Goal: Use online tool/utility: Utilize a website feature to perform a specific function

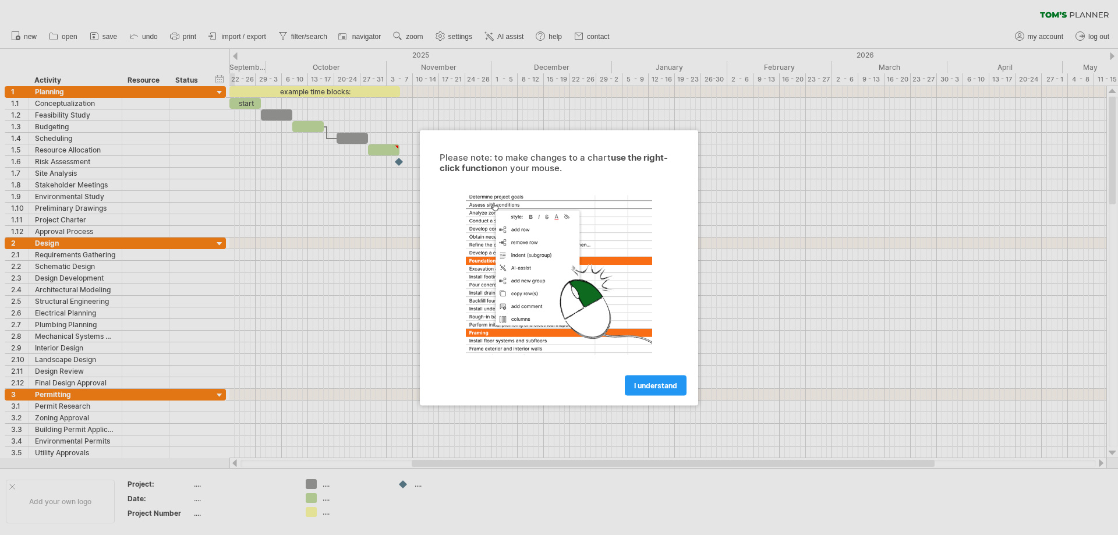
click at [655, 386] on span "I understand" at bounding box center [655, 385] width 43 height 9
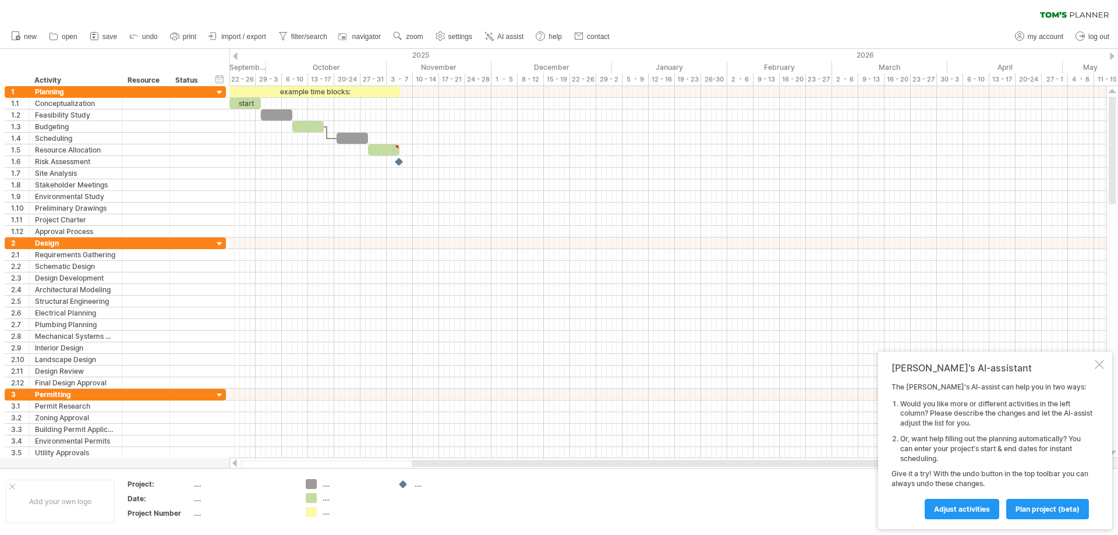
click at [188, 31] on link "print" at bounding box center [183, 36] width 33 height 15
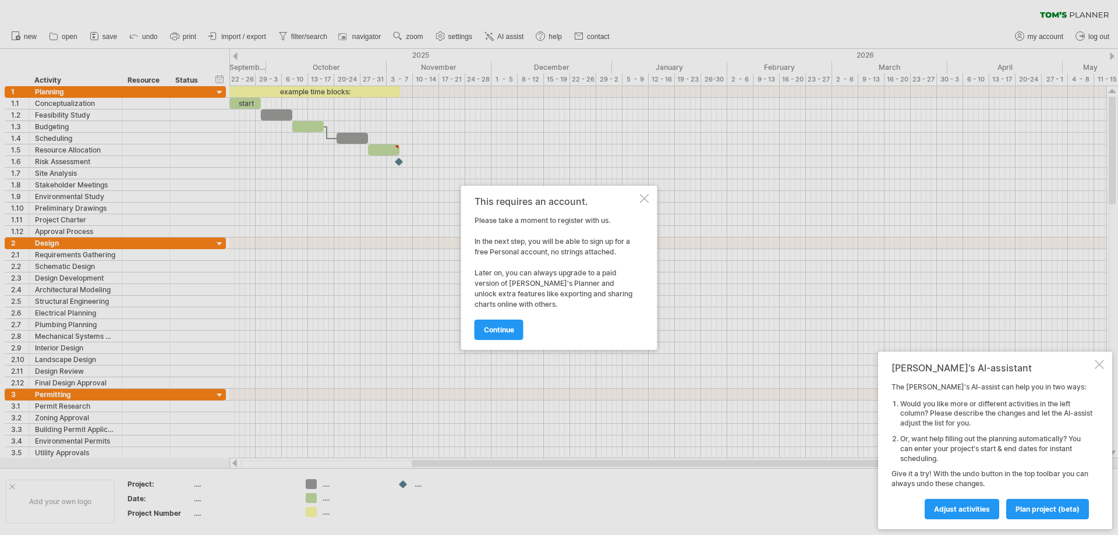
click at [642, 200] on div at bounding box center [644, 198] width 9 height 9
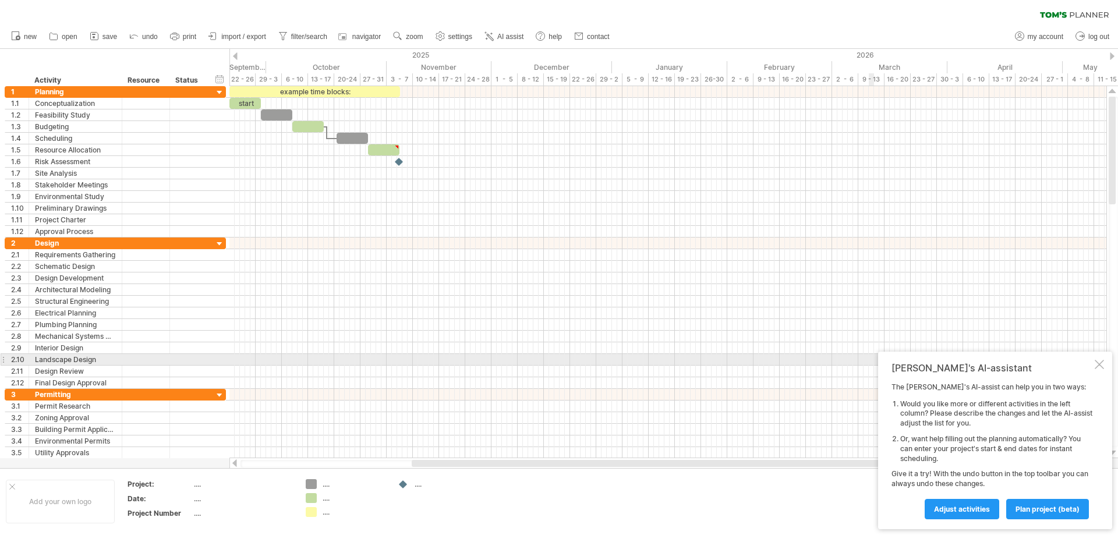
click at [1105, 364] on div "[PERSON_NAME]'s AI-assistant The [PERSON_NAME]'s AI-assist can help you in two …" at bounding box center [995, 441] width 234 height 178
click at [1100, 365] on div at bounding box center [1099, 364] width 9 height 9
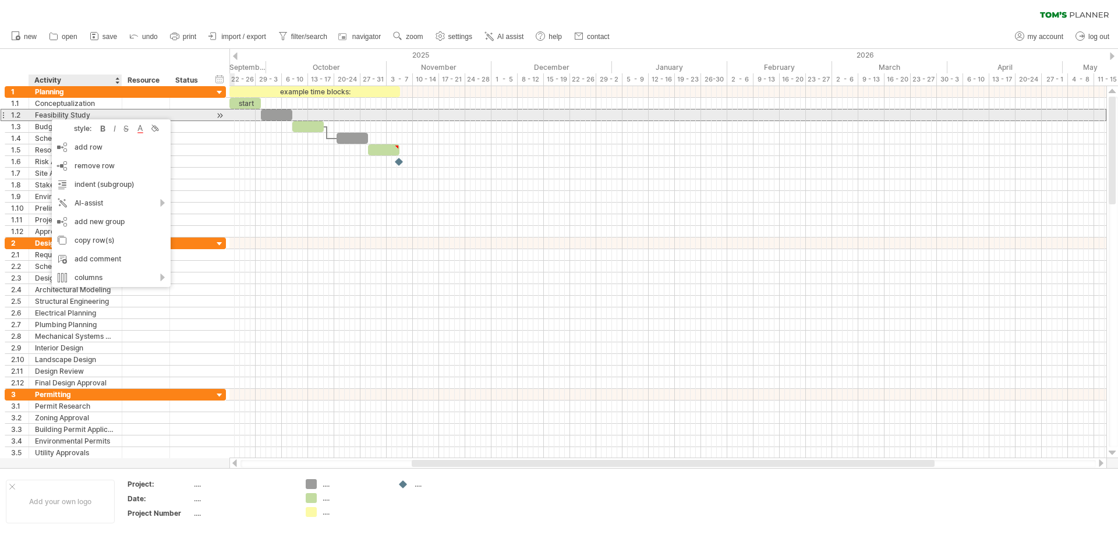
click at [65, 115] on div "Feasibility Study" at bounding box center [75, 114] width 81 height 11
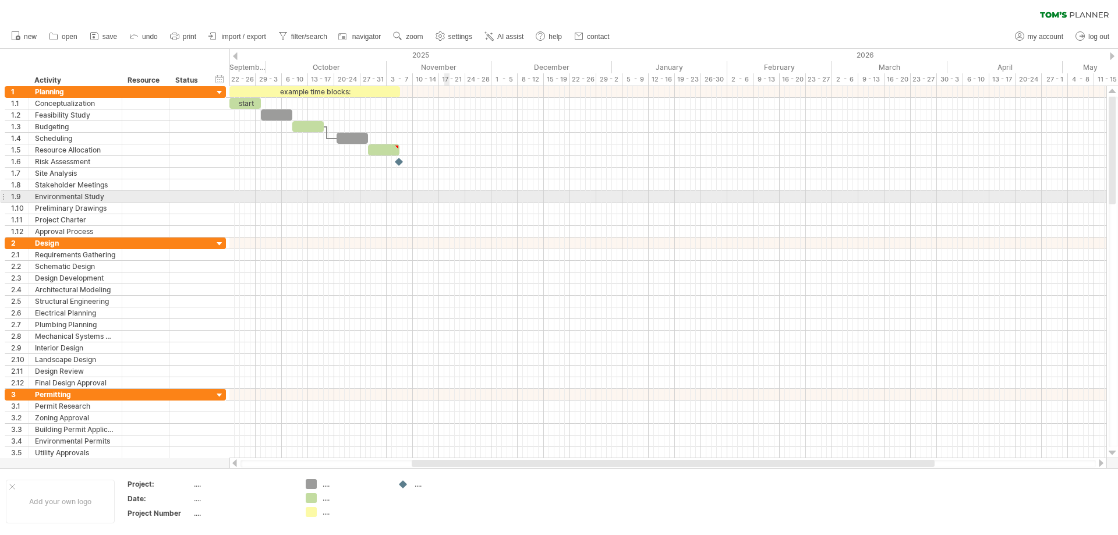
click at [462, 186] on div at bounding box center [667, 185] width 877 height 12
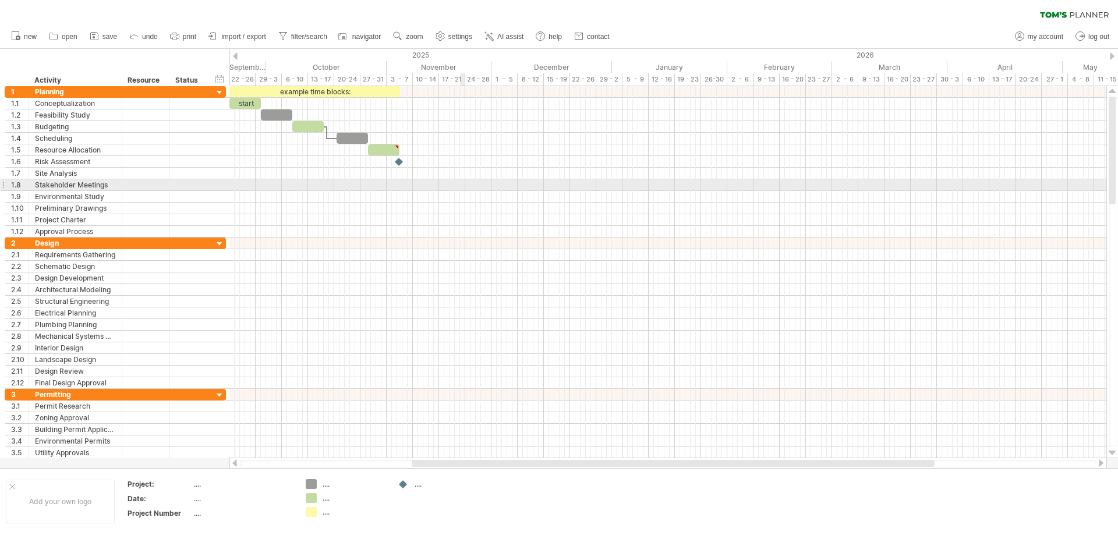
click at [462, 186] on div at bounding box center [667, 185] width 877 height 12
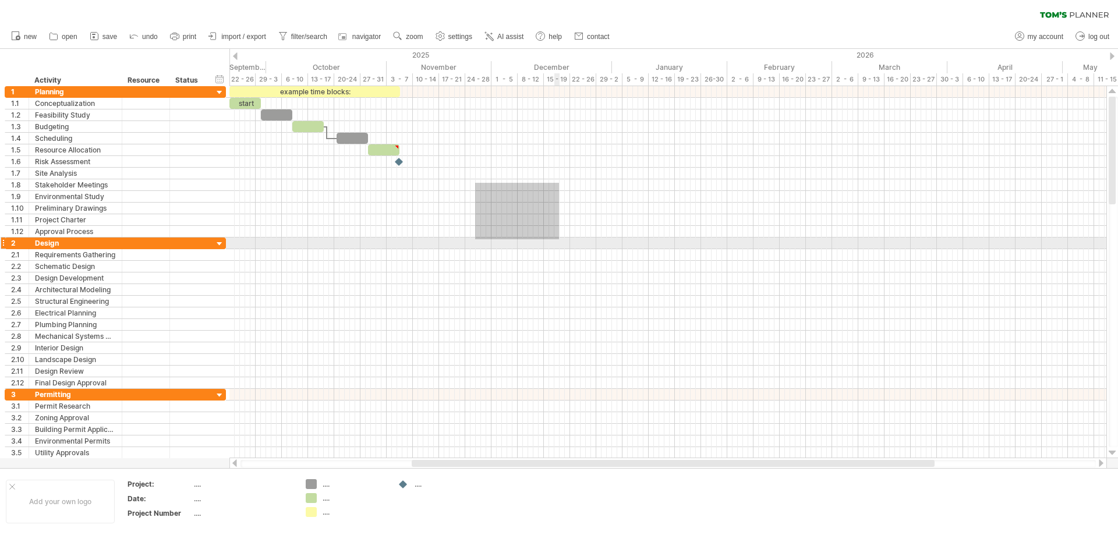
drag, startPoint x: 475, startPoint y: 183, endPoint x: 559, endPoint y: 239, distance: 101.1
click at [559, 239] on div at bounding box center [667, 272] width 877 height 373
click at [221, 243] on div at bounding box center [219, 244] width 11 height 11
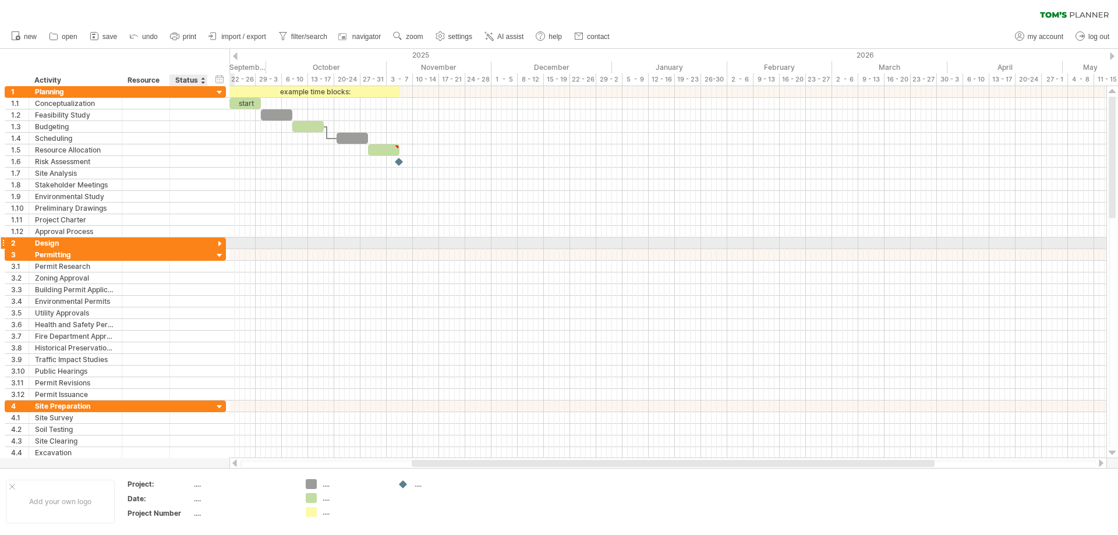
click at [221, 243] on div at bounding box center [219, 244] width 11 height 11
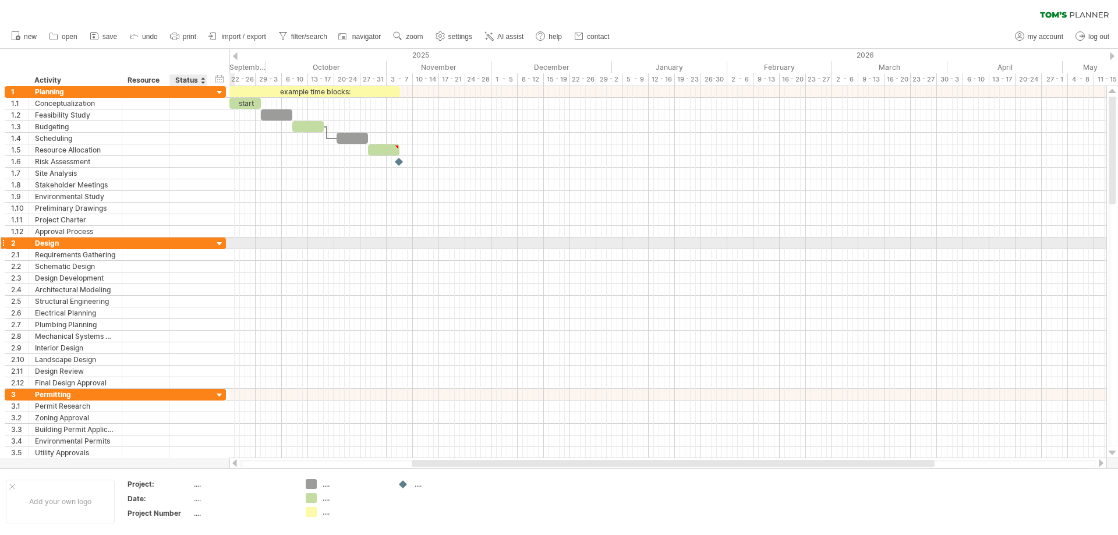
click at [221, 243] on div at bounding box center [219, 244] width 11 height 11
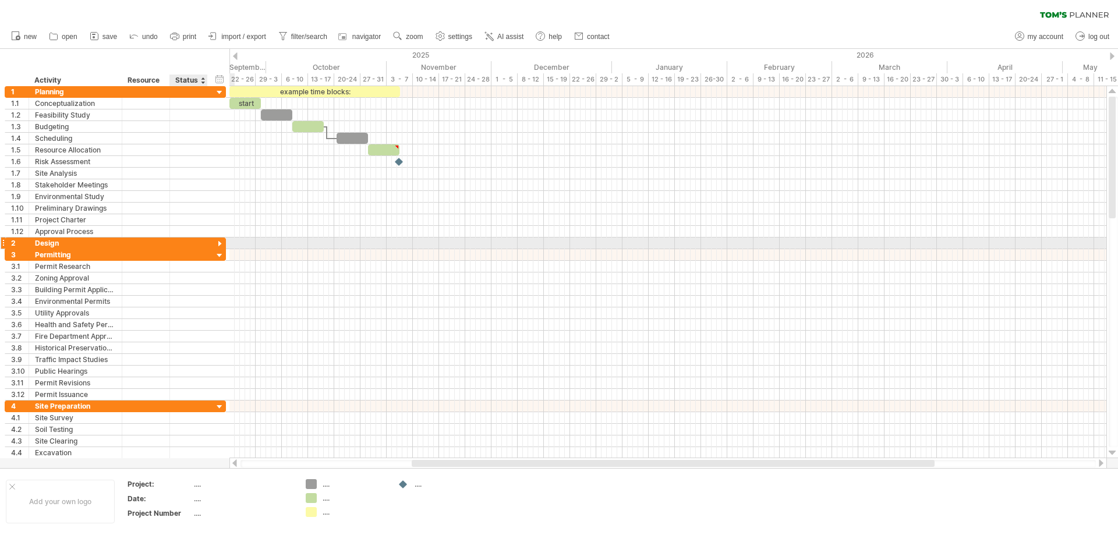
click at [221, 243] on div at bounding box center [219, 244] width 11 height 11
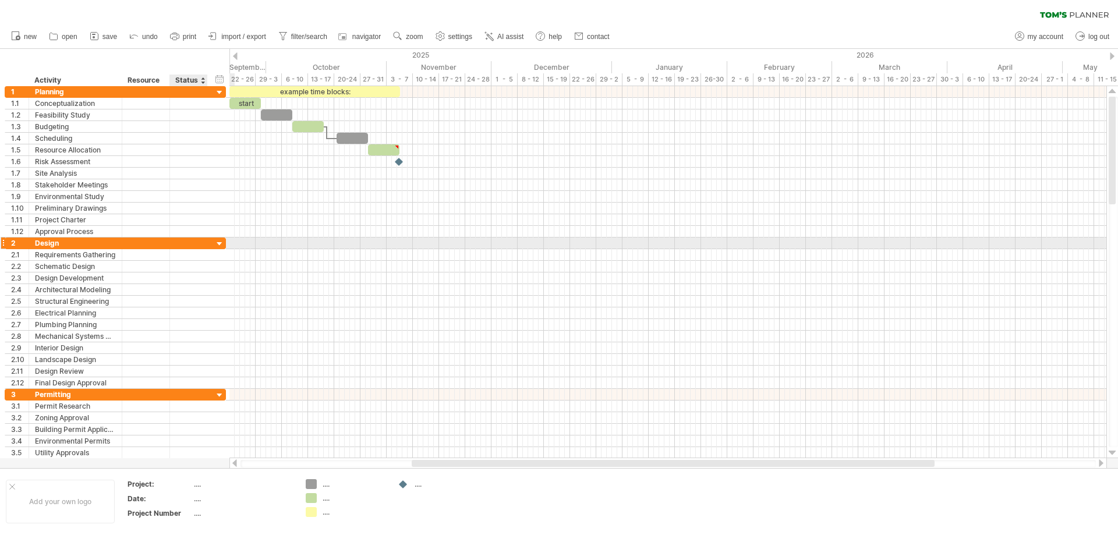
click at [221, 243] on div at bounding box center [219, 244] width 11 height 11
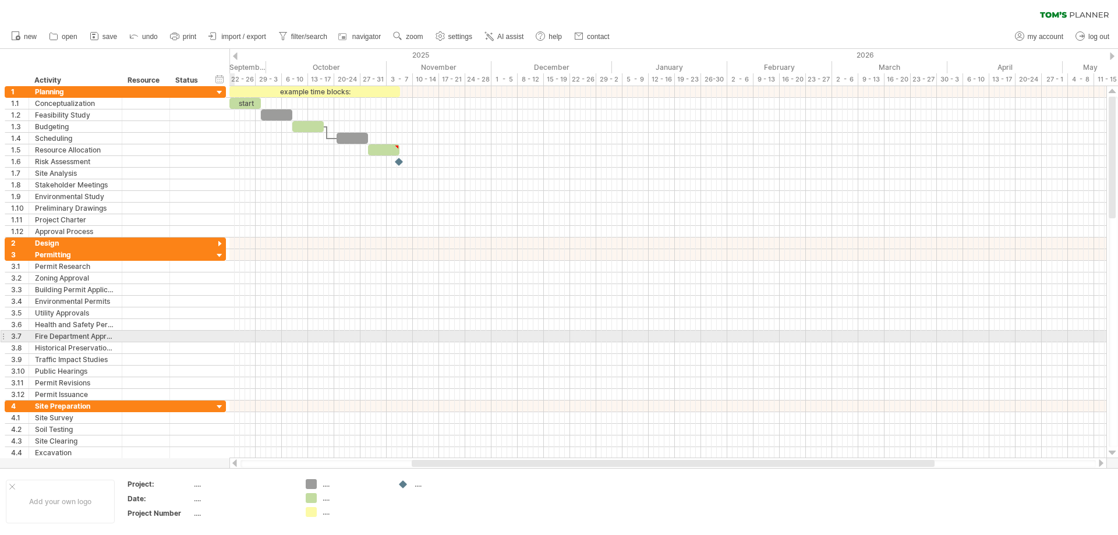
click at [232, 339] on div at bounding box center [667, 337] width 877 height 12
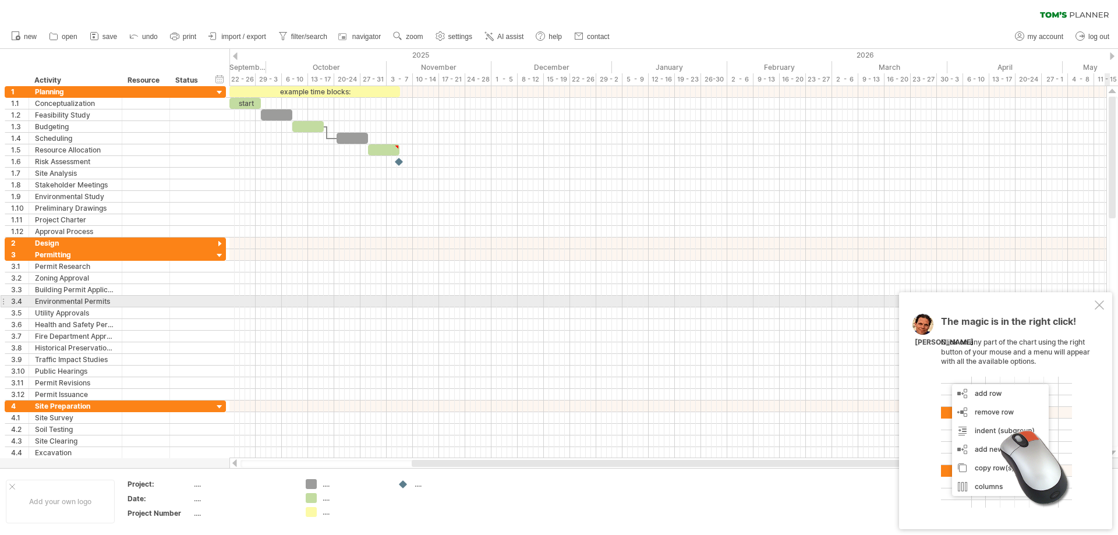
click at [1102, 299] on div "The magic is in the right click! Click on any part of the chart using the right…" at bounding box center [1005, 410] width 213 height 237
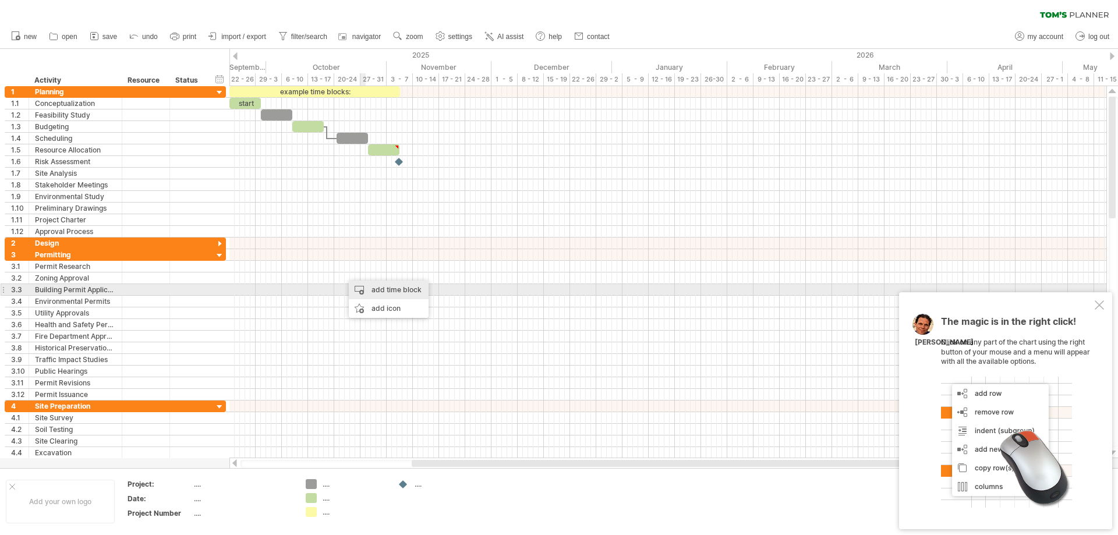
click at [369, 287] on div "add time block" at bounding box center [389, 290] width 80 height 19
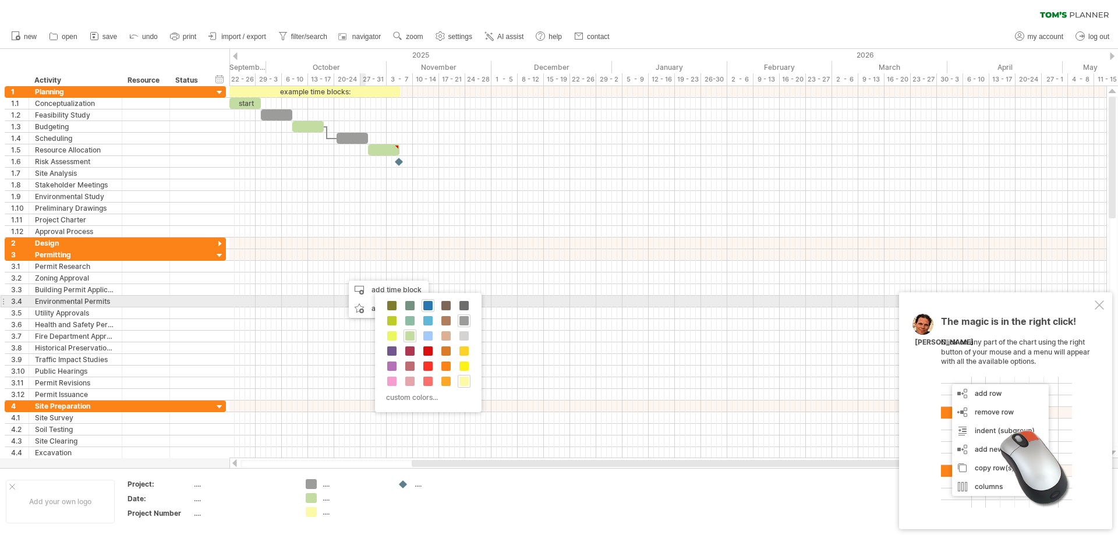
click at [431, 306] on span at bounding box center [427, 305] width 9 height 9
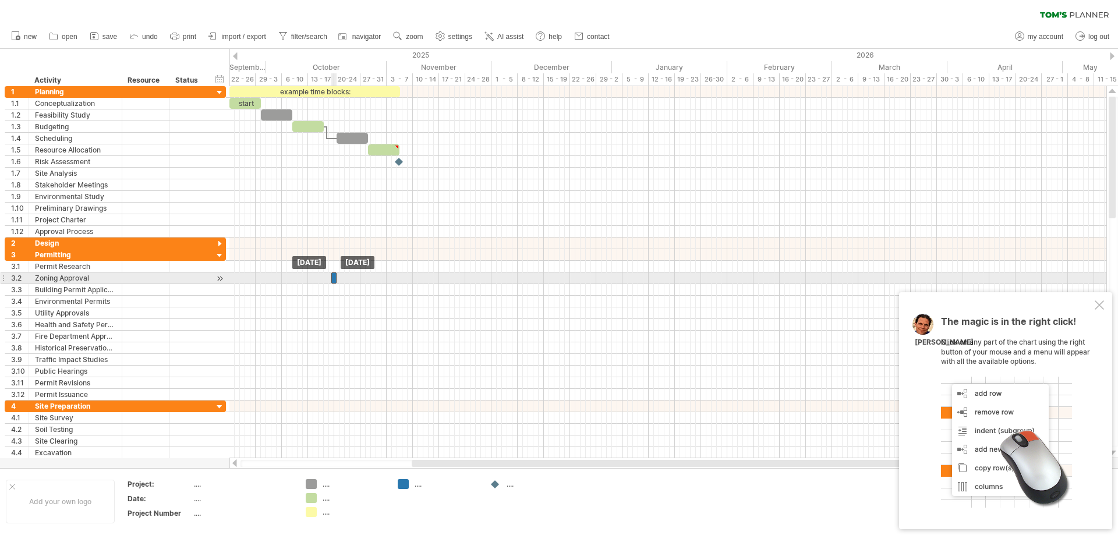
drag, startPoint x: 344, startPoint y: 277, endPoint x: 333, endPoint y: 277, distance: 11.1
click at [333, 277] on div at bounding box center [333, 278] width 5 height 11
drag, startPoint x: 335, startPoint y: 278, endPoint x: 352, endPoint y: 278, distance: 16.9
click at [352, 278] on span at bounding box center [352, 278] width 5 height 11
drag, startPoint x: 350, startPoint y: 279, endPoint x: 334, endPoint y: 280, distance: 16.3
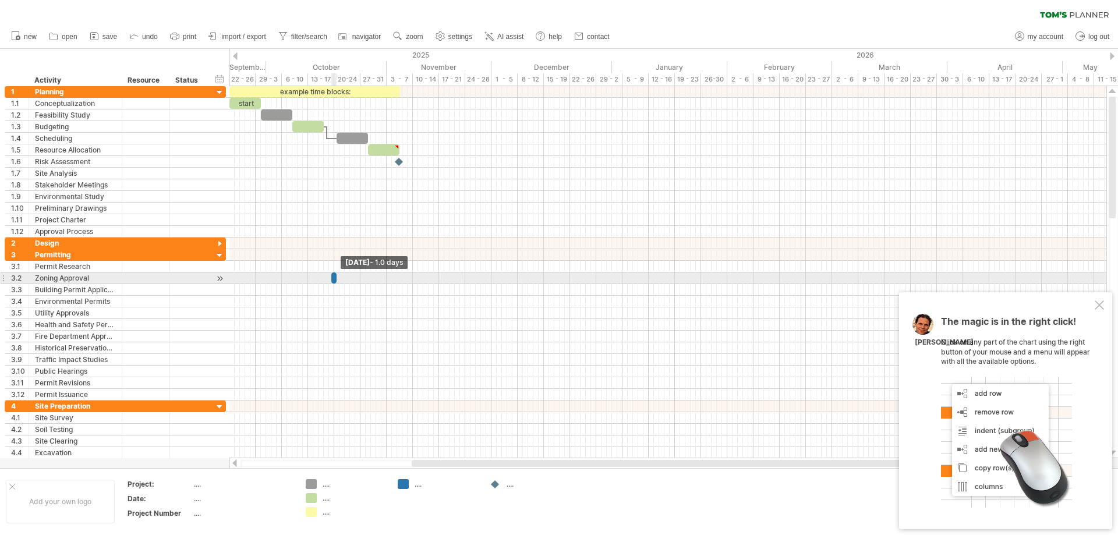
click at [334, 280] on div at bounding box center [333, 278] width 5 height 11
drag, startPoint x: 335, startPoint y: 276, endPoint x: 362, endPoint y: 278, distance: 26.9
click at [362, 278] on span at bounding box center [362, 278] width 5 height 11
drag, startPoint x: 336, startPoint y: 278, endPoint x: 365, endPoint y: 276, distance: 29.2
click at [365, 276] on div at bounding box center [375, 278] width 31 height 11
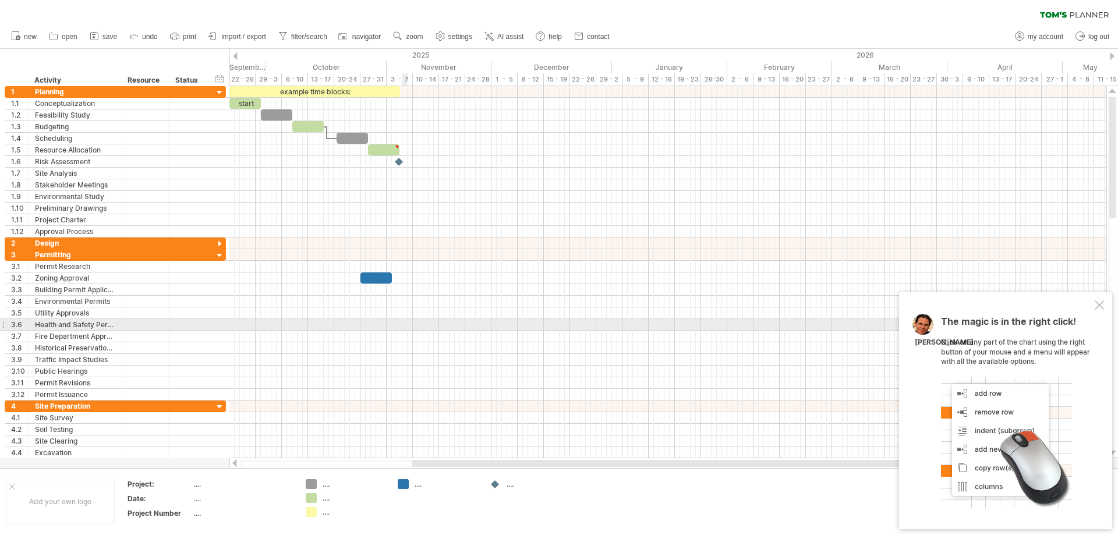
click at [407, 330] on div at bounding box center [667, 325] width 877 height 12
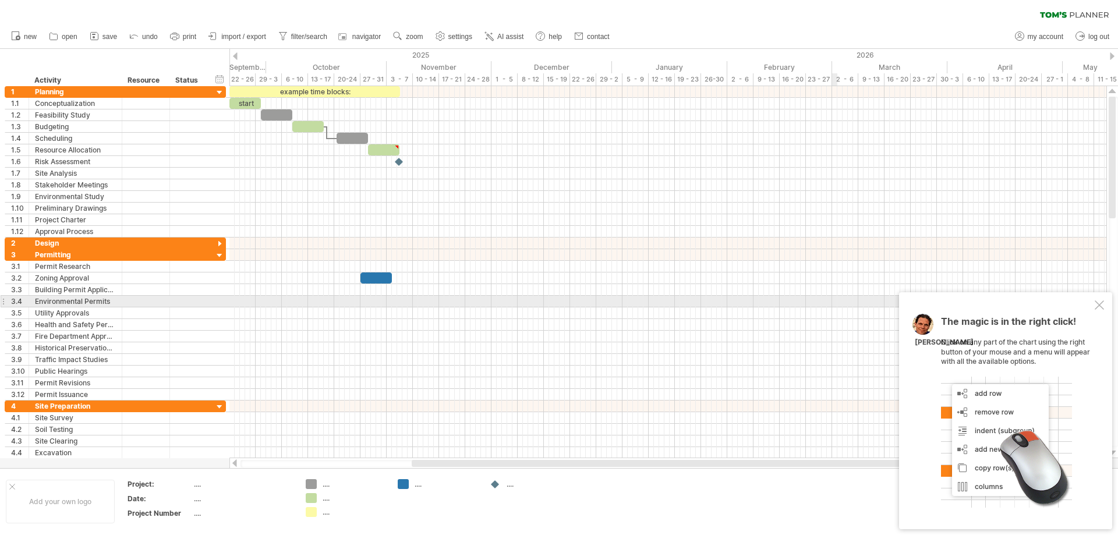
click at [1099, 307] on div at bounding box center [1099, 305] width 9 height 9
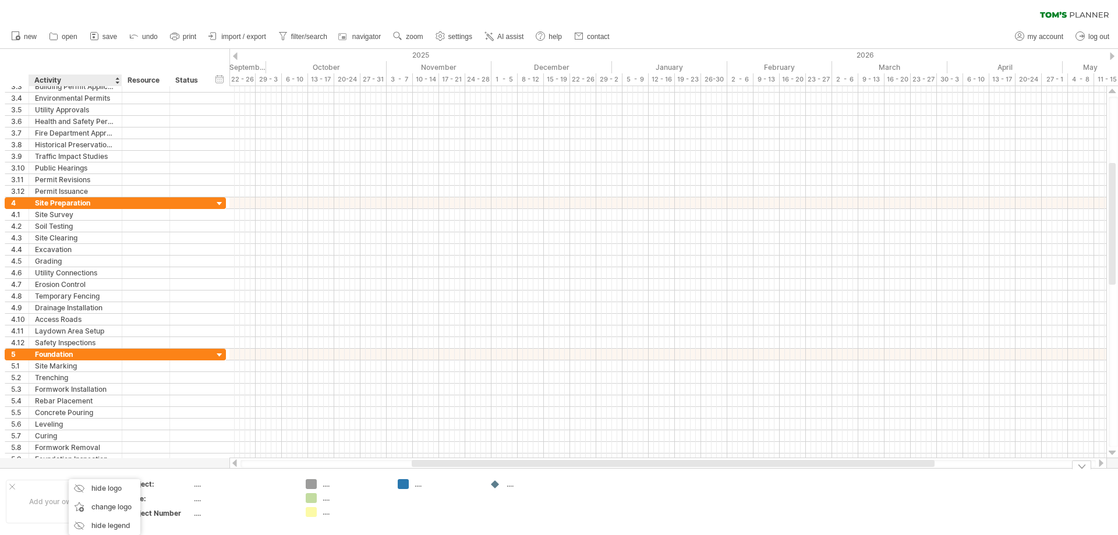
click at [61, 511] on div "Add your own logo" at bounding box center [60, 502] width 109 height 44
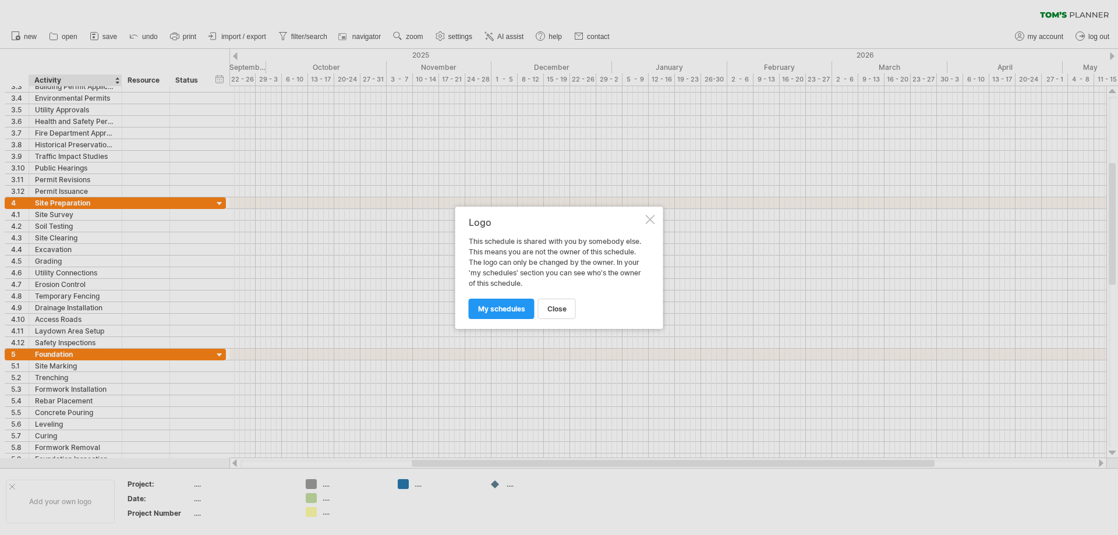
click at [567, 312] on span "close" at bounding box center [556, 309] width 19 height 9
